Goal: Information Seeking & Learning: Learn about a topic

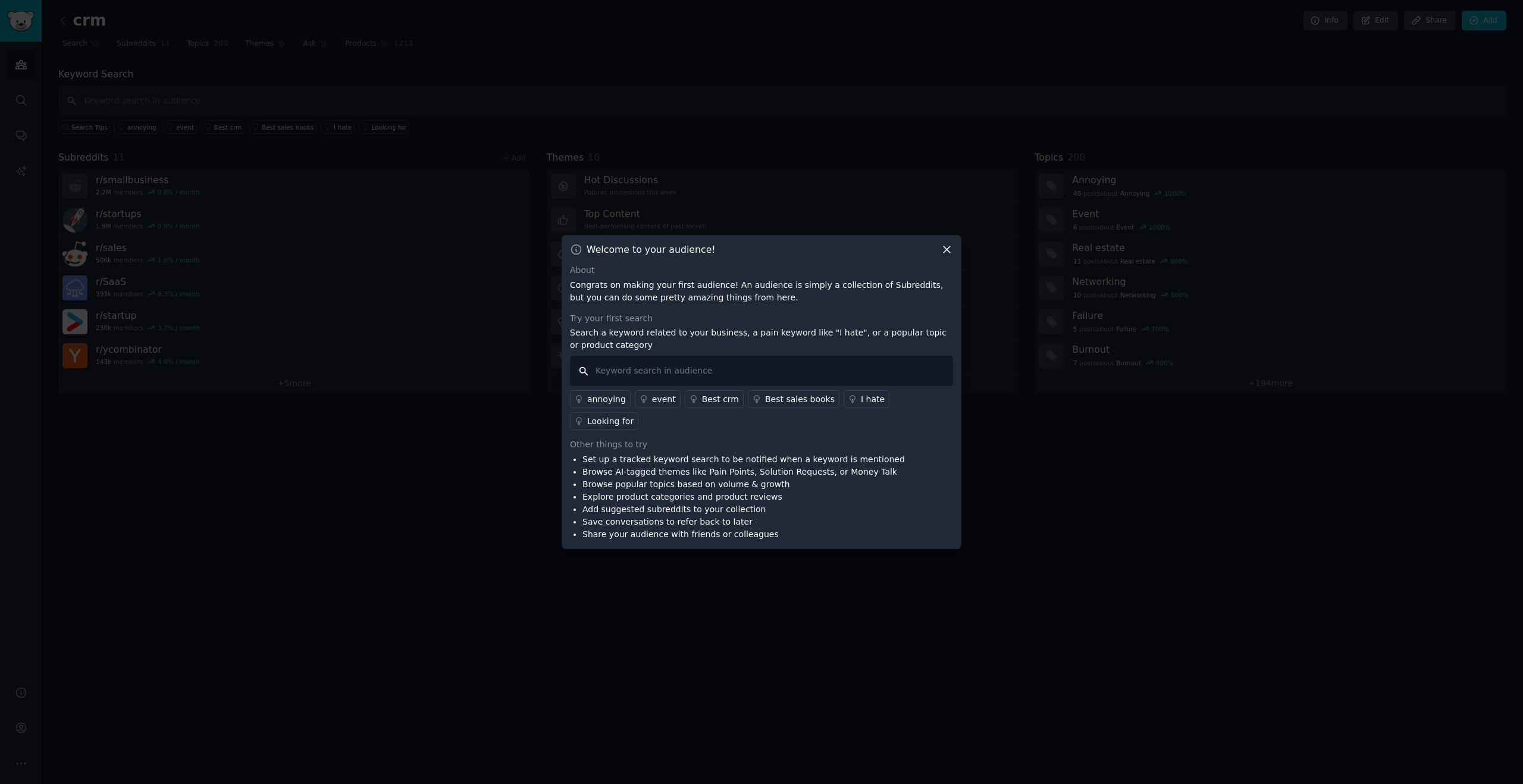
click at [703, 386] on input "text" at bounding box center [762, 371] width 383 height 31
type input "crm"
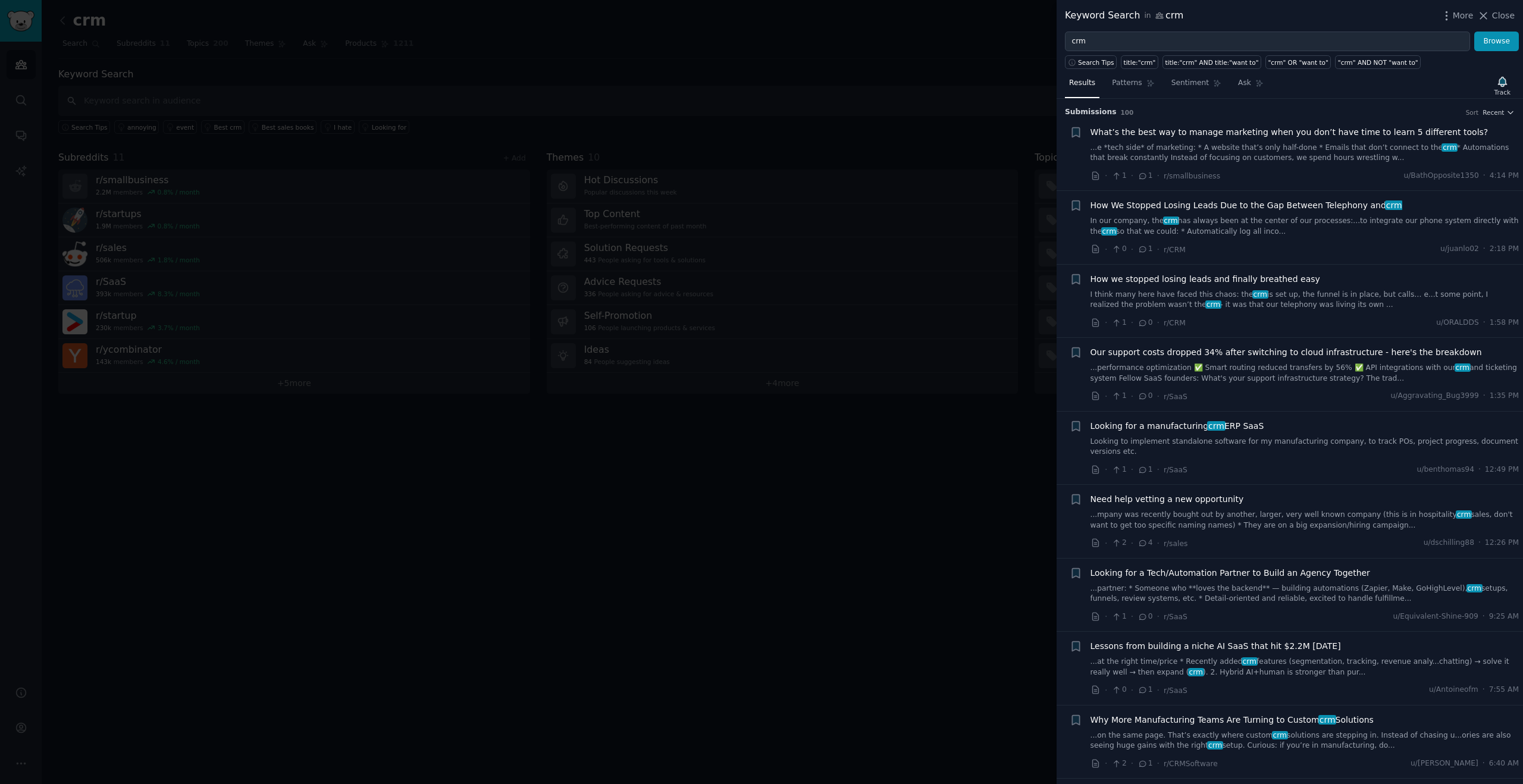
click at [1172, 130] on span "What’s the best way to manage marketing when you don’t have time to learn 5 dif…" at bounding box center [1289, 132] width 398 height 12
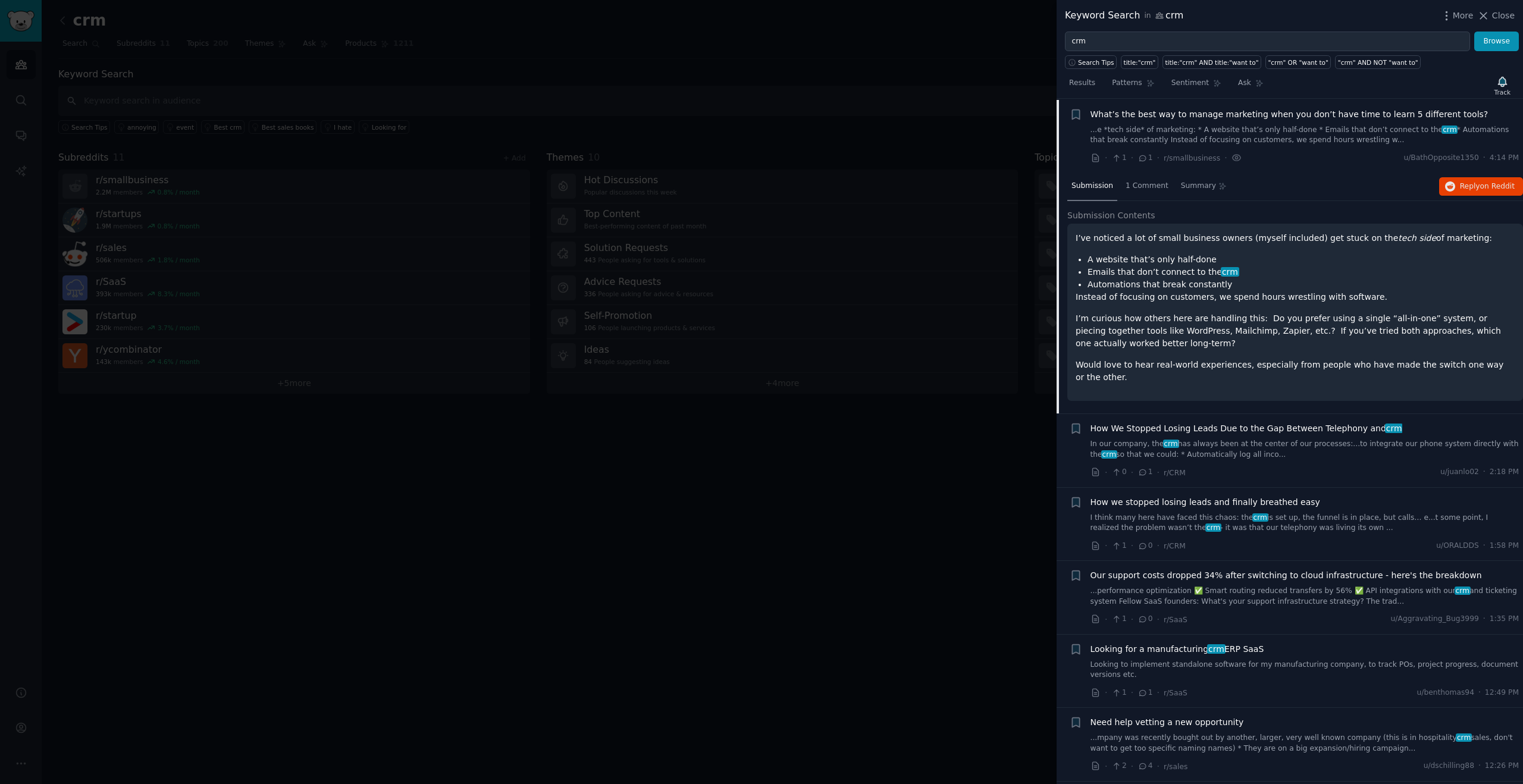
scroll to position [19, 0]
click at [1172, 130] on link "...e *tech side* of marketing: * A website that’s only half-done * Emails that …" at bounding box center [1304, 134] width 429 height 21
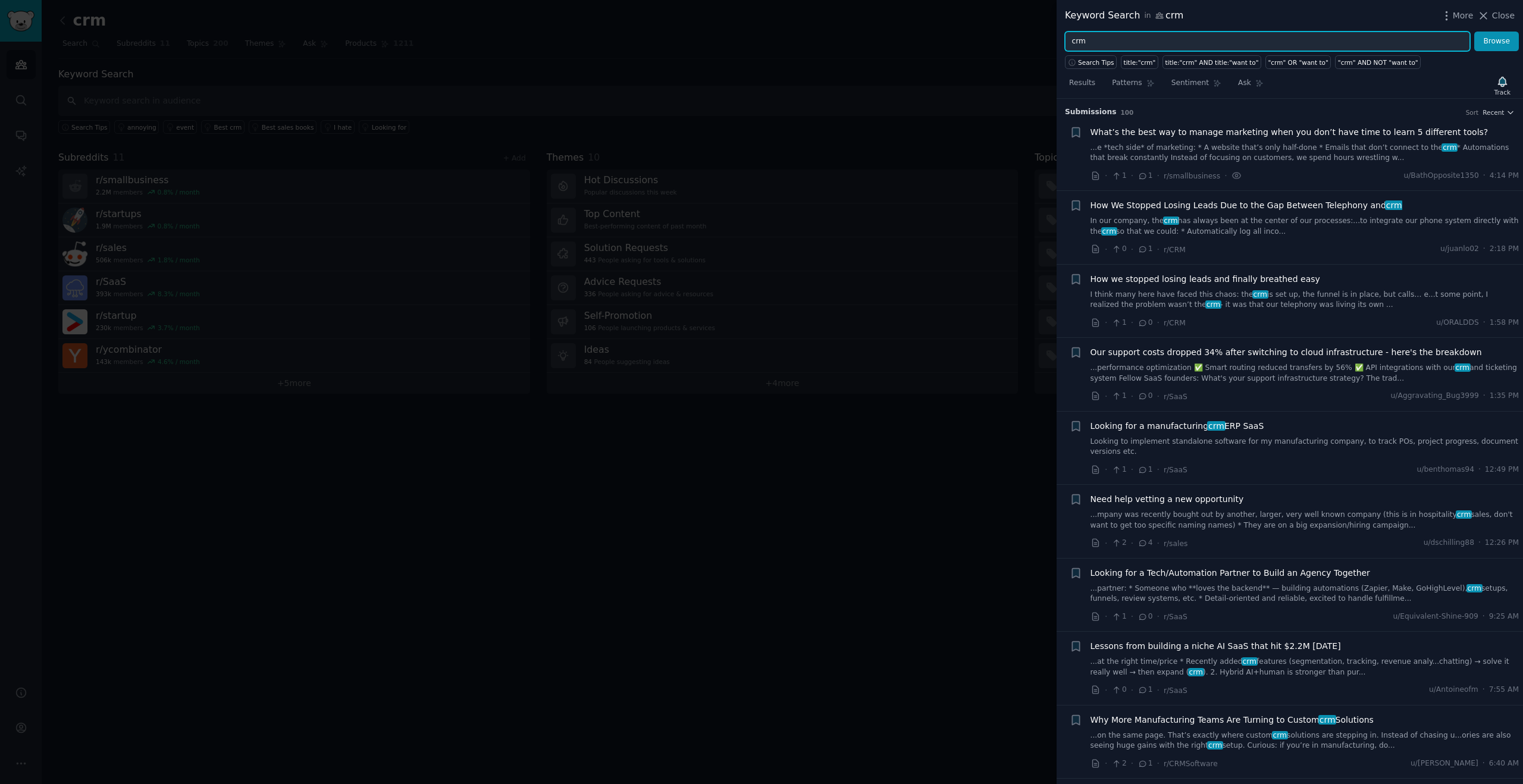
click at [1127, 43] on input "crm" at bounding box center [1267, 41] width 405 height 20
type input "crm founder led sales"
click at [1474, 31] on button "Browse" at bounding box center [1496, 41] width 44 height 20
